Goal: Navigation & Orientation: Find specific page/section

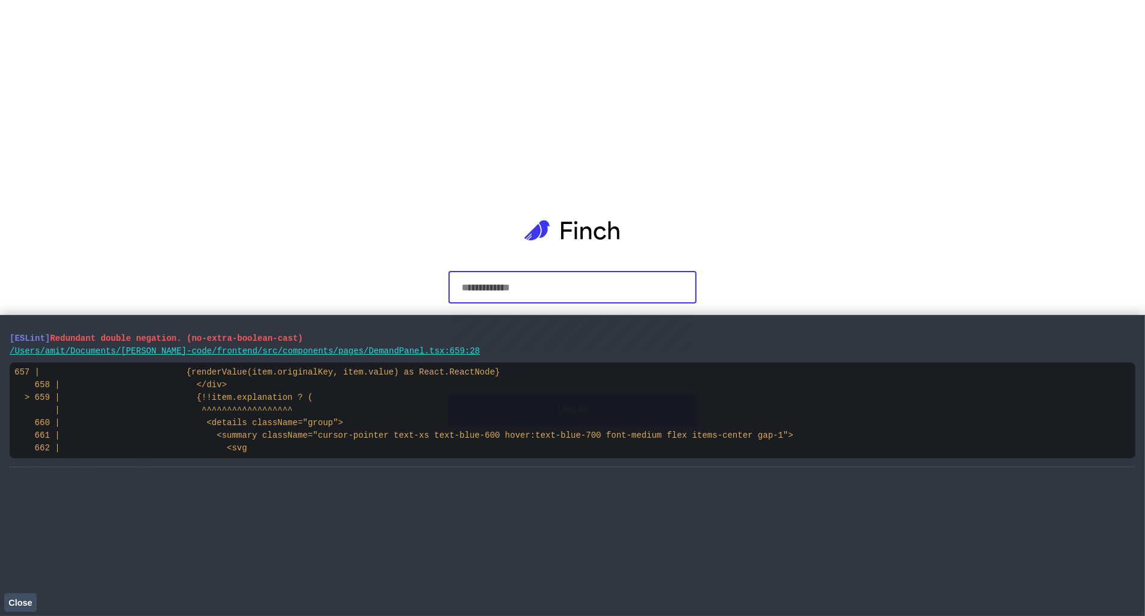
type input "**********"
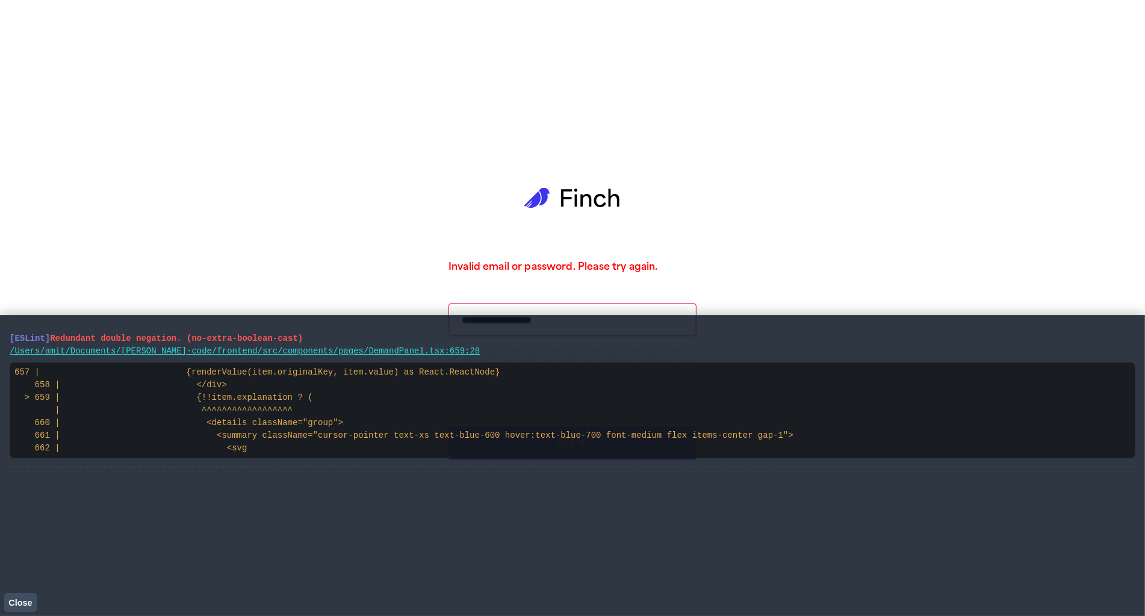
click at [21, 604] on span "Close" at bounding box center [19, 603] width 23 height 10
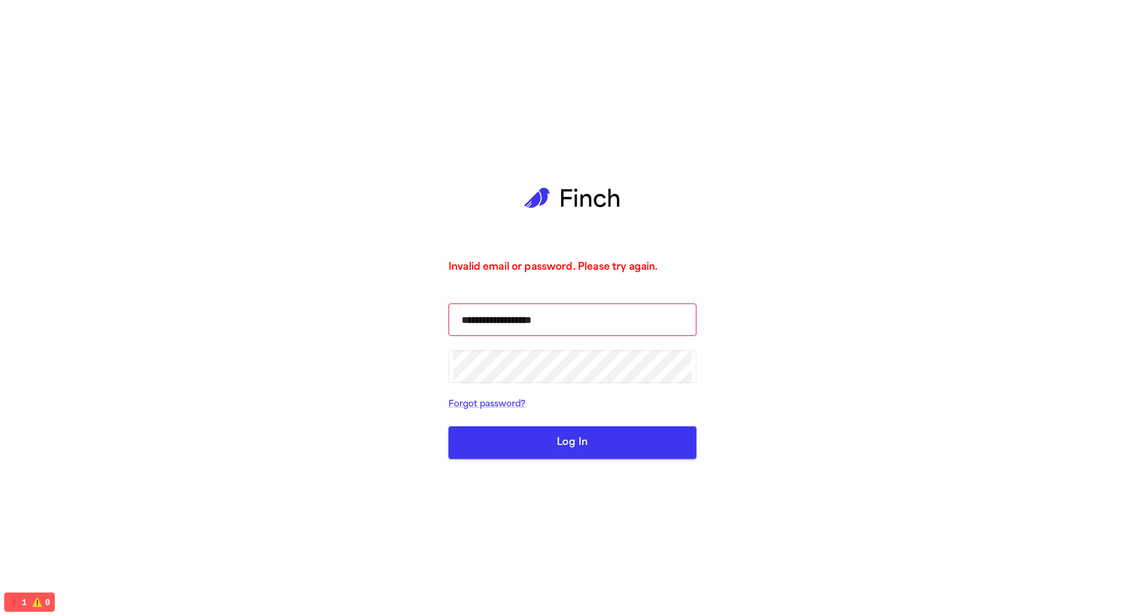
click at [565, 443] on button "Log In" at bounding box center [573, 442] width 248 height 33
